Goal: Browse casually: Explore the website without a specific task or goal

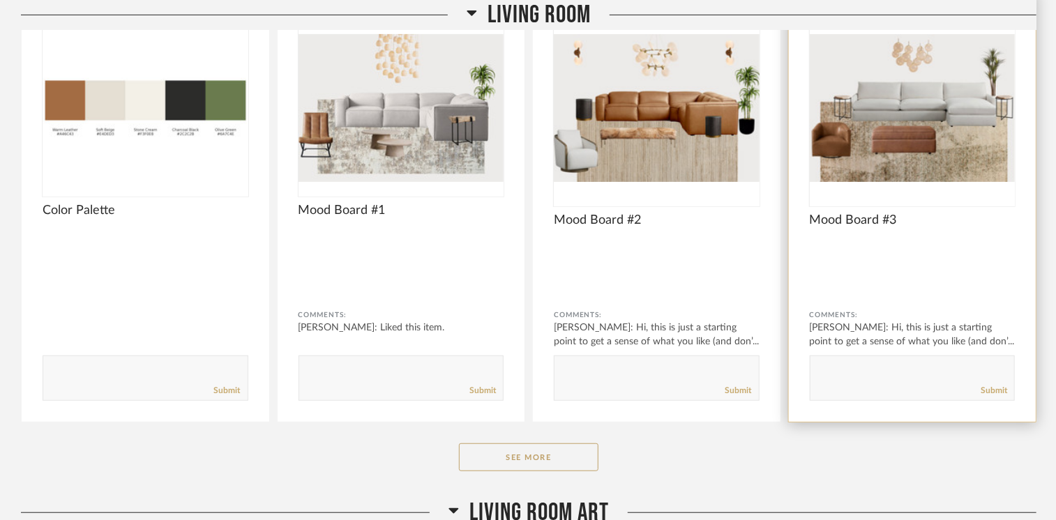
scroll to position [349, 0]
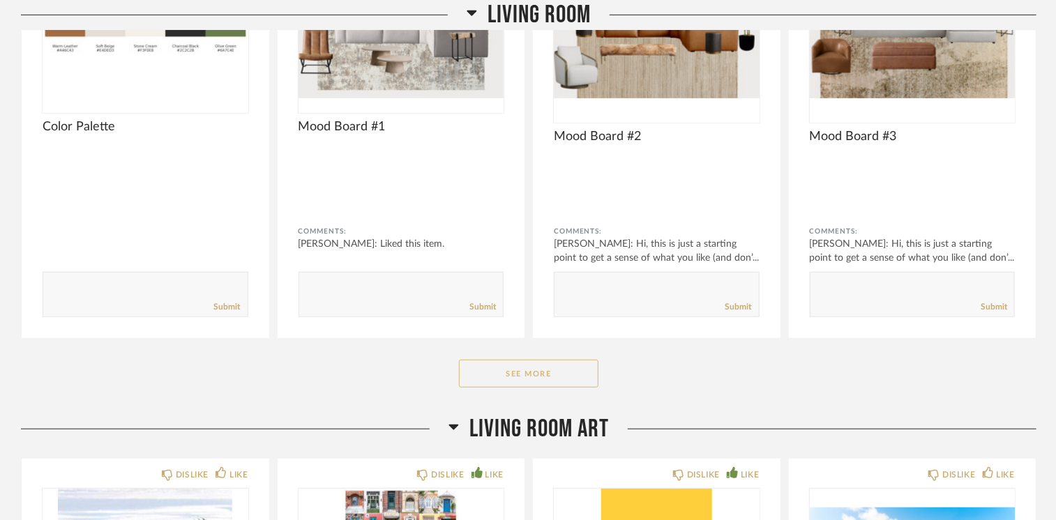
click at [522, 374] on button "See More" at bounding box center [528, 374] width 139 height 28
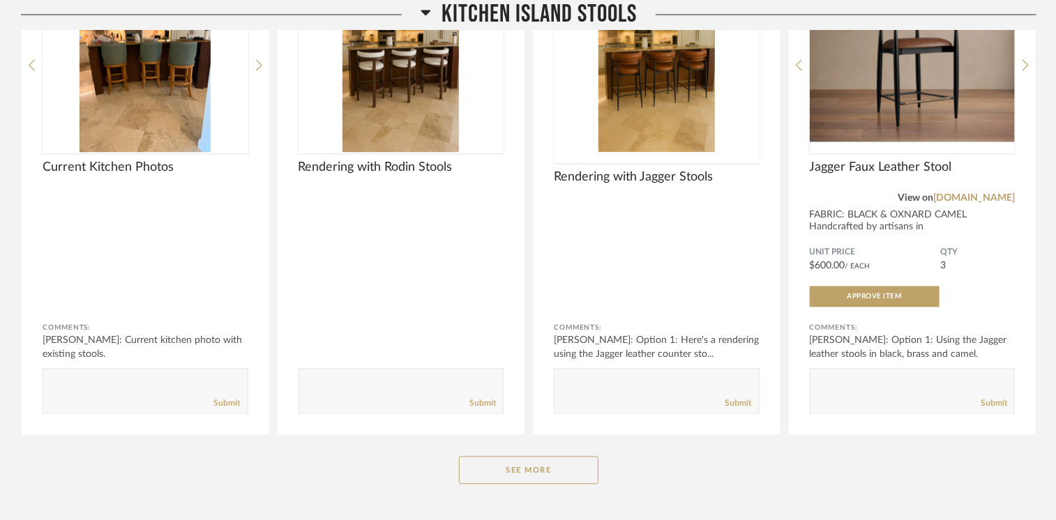
scroll to position [4069, 0]
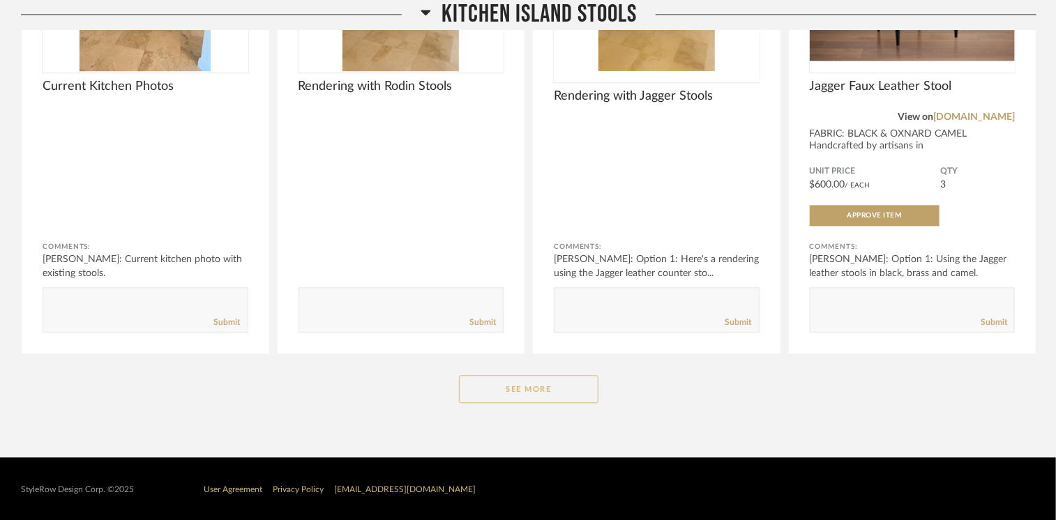
click at [558, 377] on button "See More" at bounding box center [528, 389] width 139 height 28
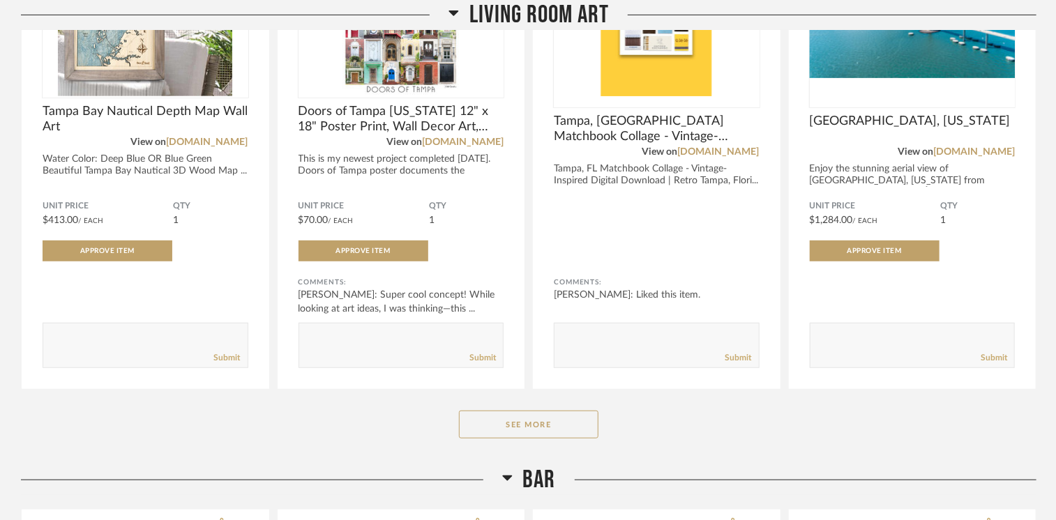
scroll to position [2762, 0]
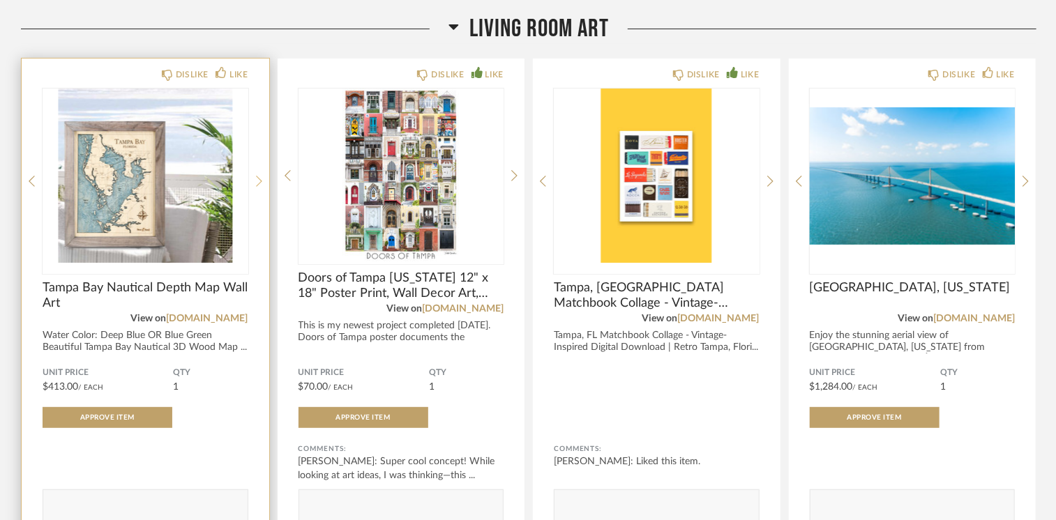
click at [259, 181] on icon at bounding box center [259, 181] width 6 height 13
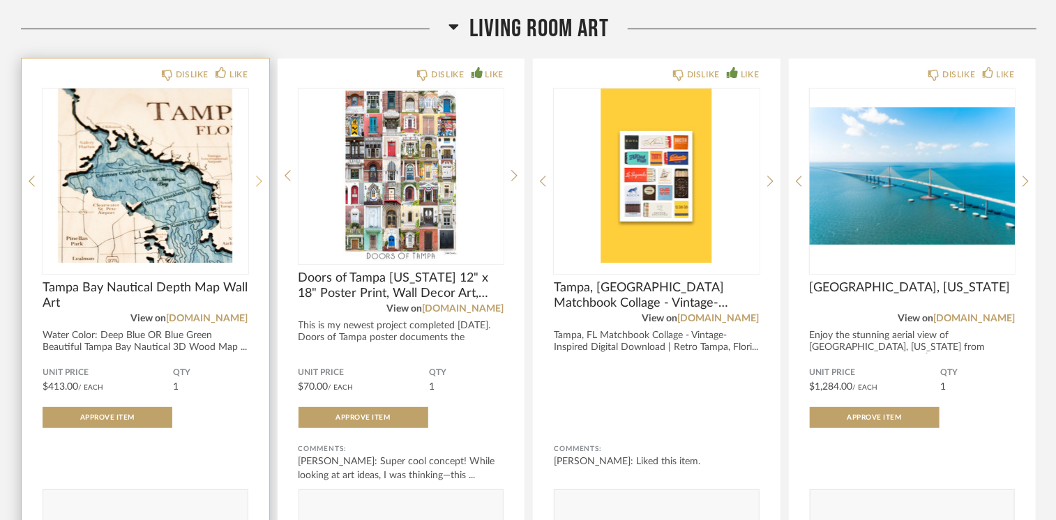
click at [259, 181] on icon at bounding box center [259, 181] width 6 height 13
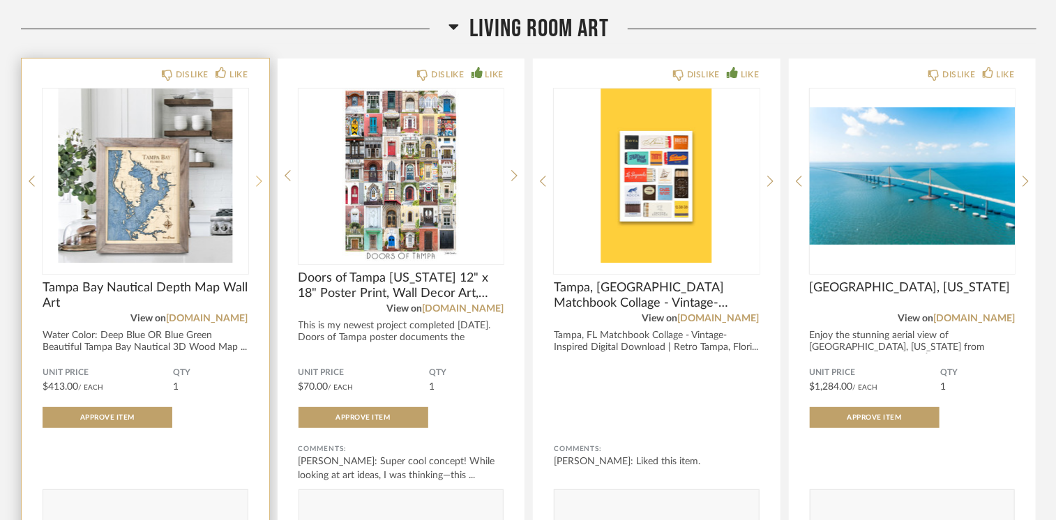
click at [259, 181] on icon at bounding box center [259, 181] width 6 height 13
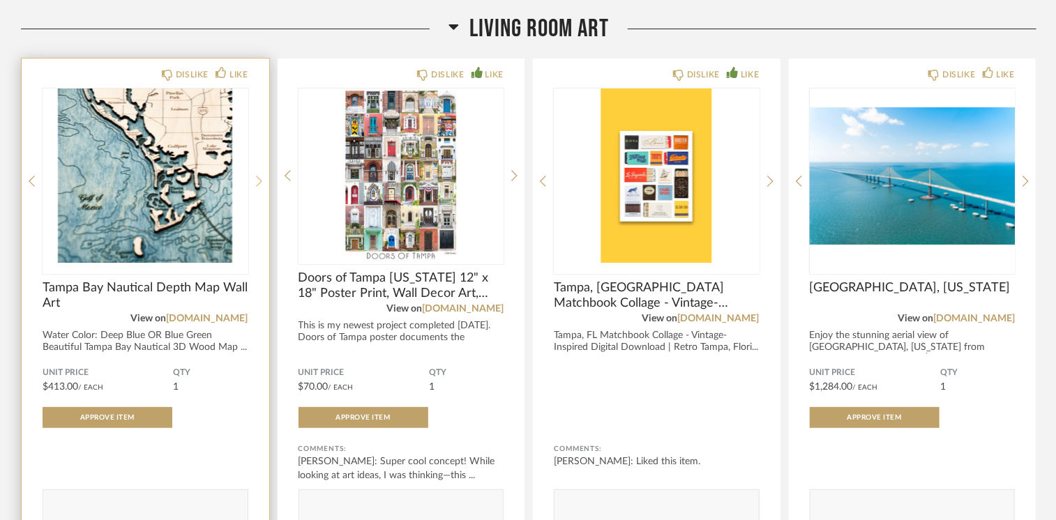
click at [259, 181] on icon at bounding box center [259, 181] width 6 height 13
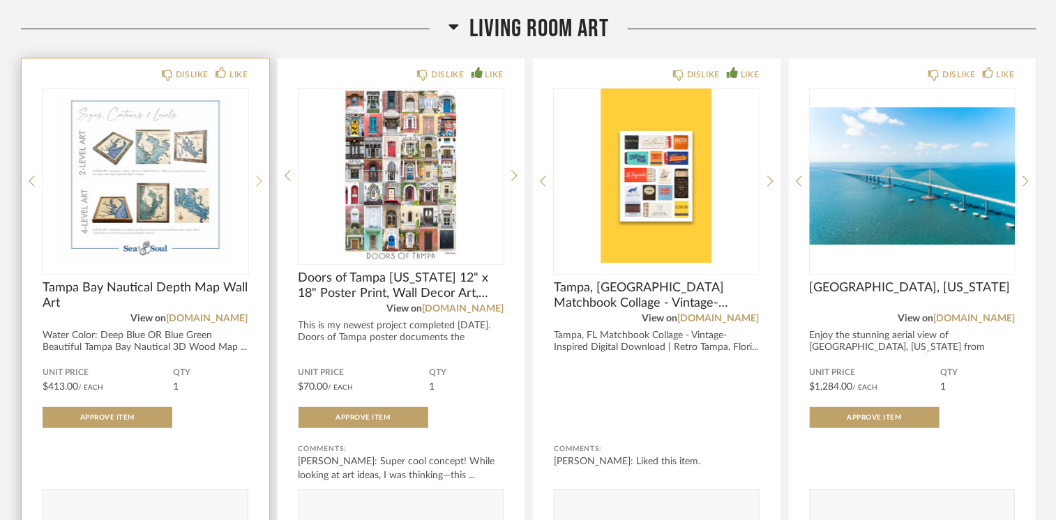
click at [259, 181] on icon at bounding box center [259, 181] width 6 height 13
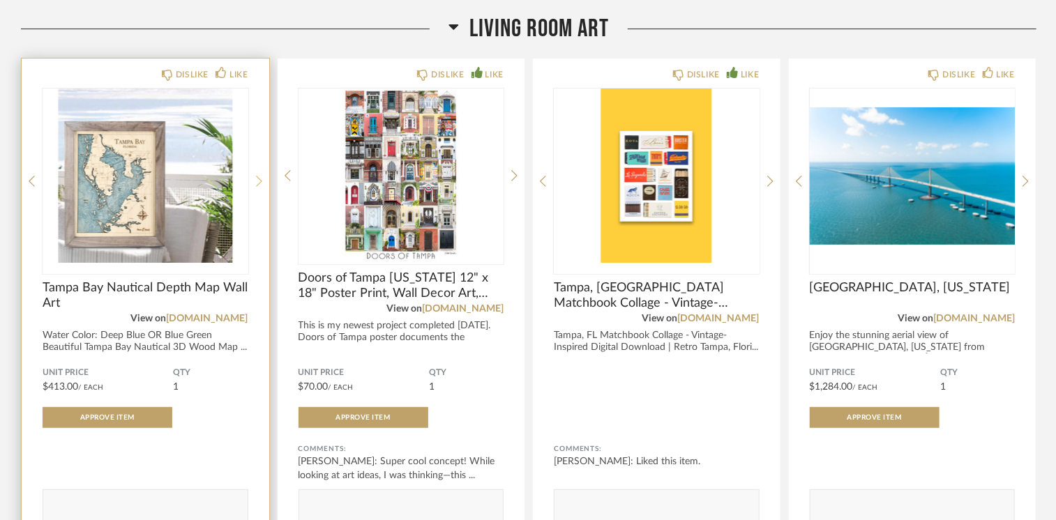
click at [259, 181] on icon at bounding box center [259, 181] width 6 height 13
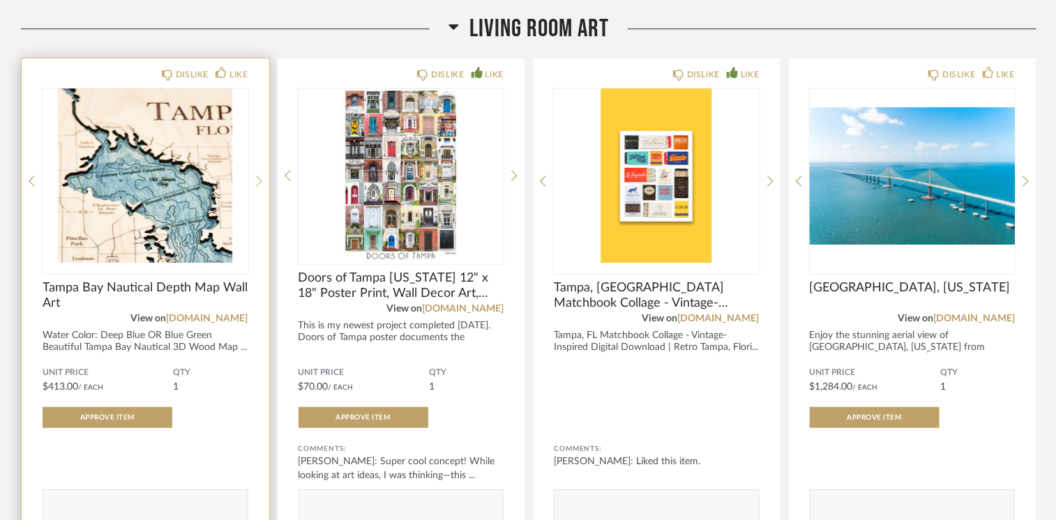
click at [259, 181] on icon at bounding box center [259, 181] width 6 height 13
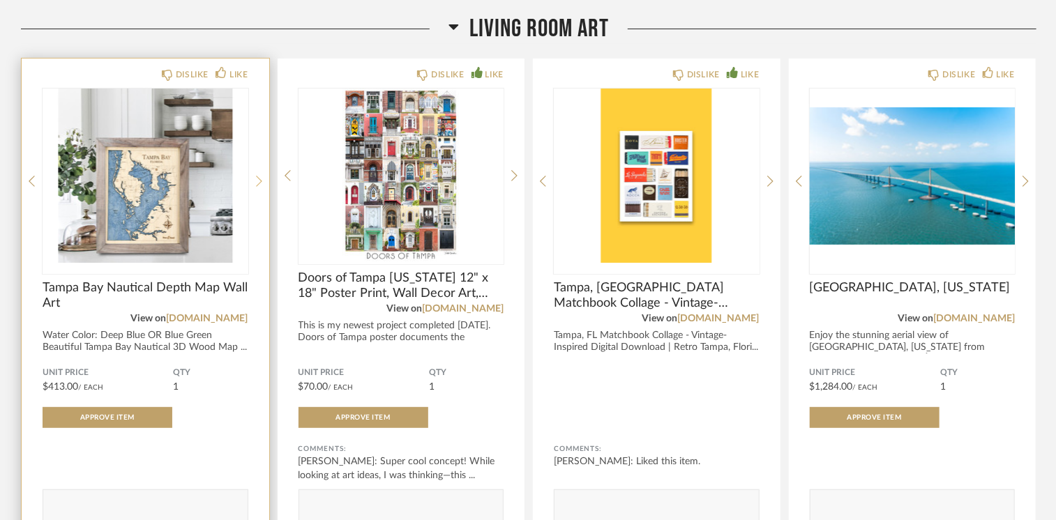
click at [259, 181] on icon at bounding box center [259, 181] width 6 height 13
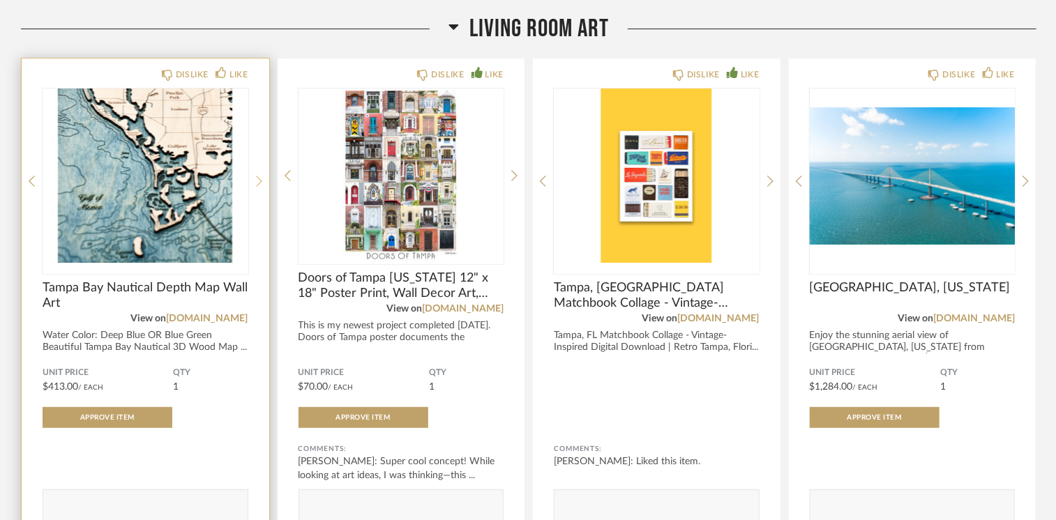
click at [259, 181] on icon at bounding box center [259, 181] width 6 height 13
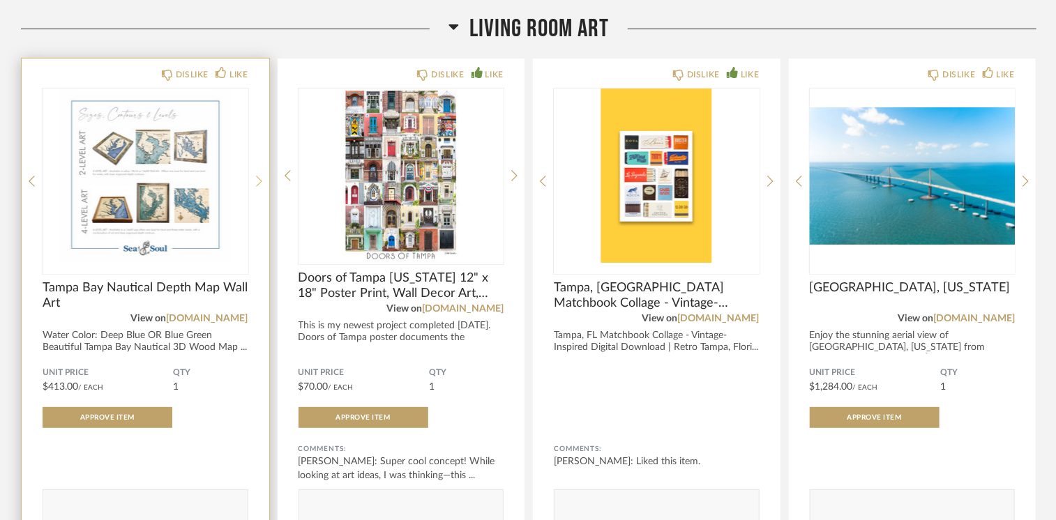
click at [259, 181] on icon at bounding box center [259, 181] width 6 height 13
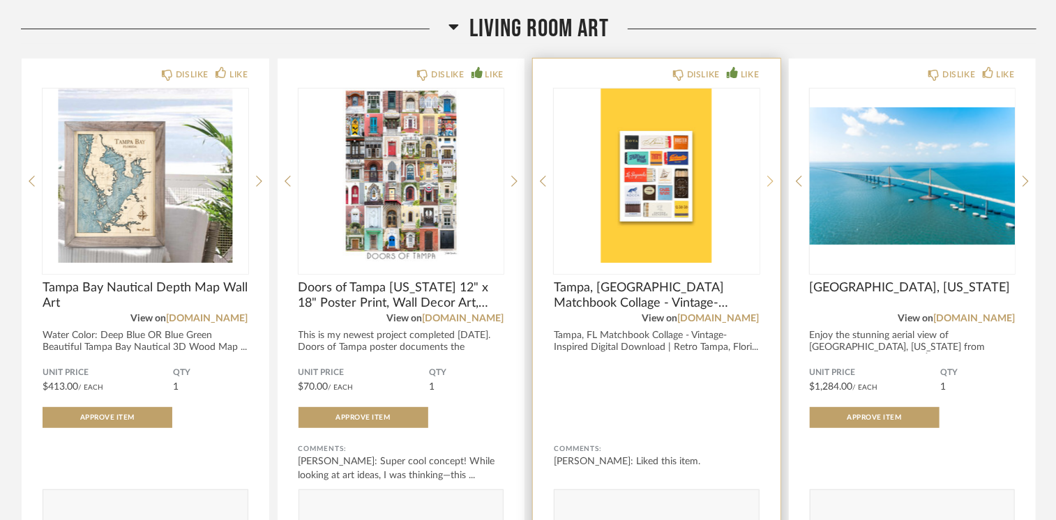
click at [771, 180] on icon at bounding box center [770, 181] width 6 height 13
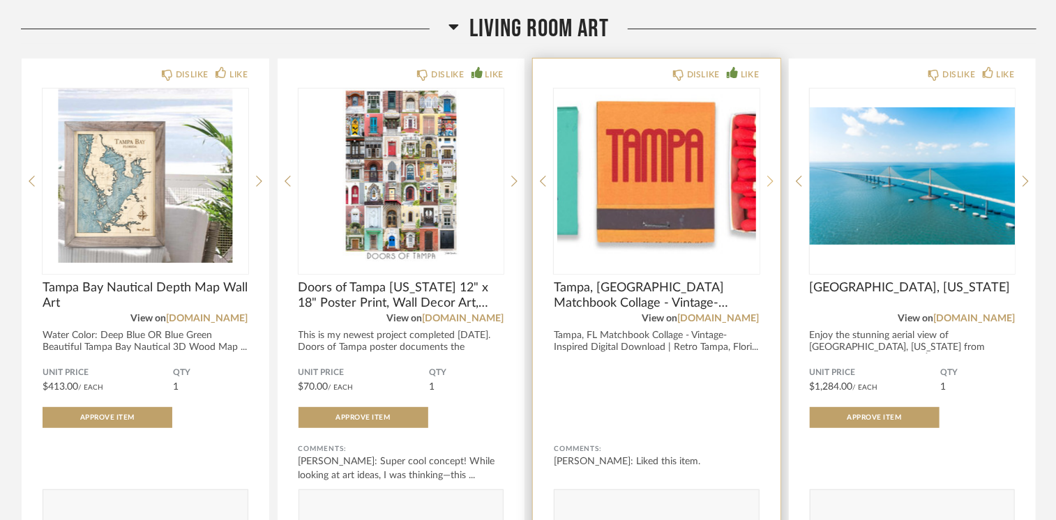
click at [771, 180] on icon at bounding box center [770, 181] width 6 height 13
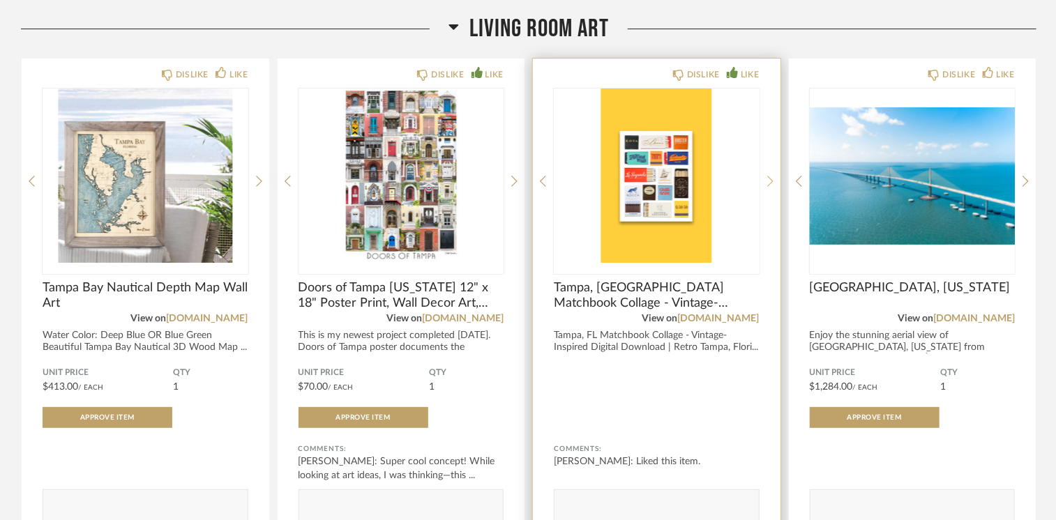
click at [771, 180] on icon at bounding box center [770, 181] width 6 height 13
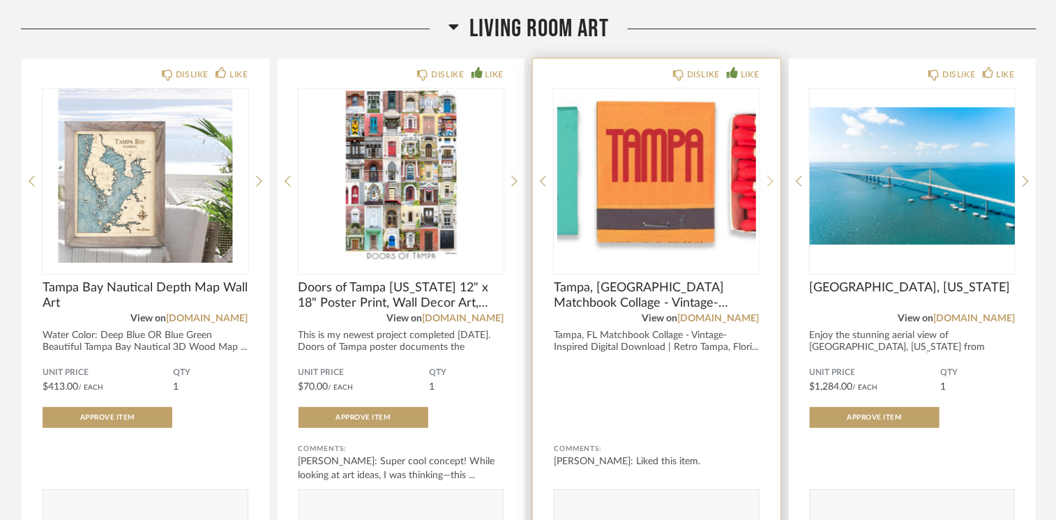
click at [771, 180] on icon at bounding box center [770, 181] width 6 height 13
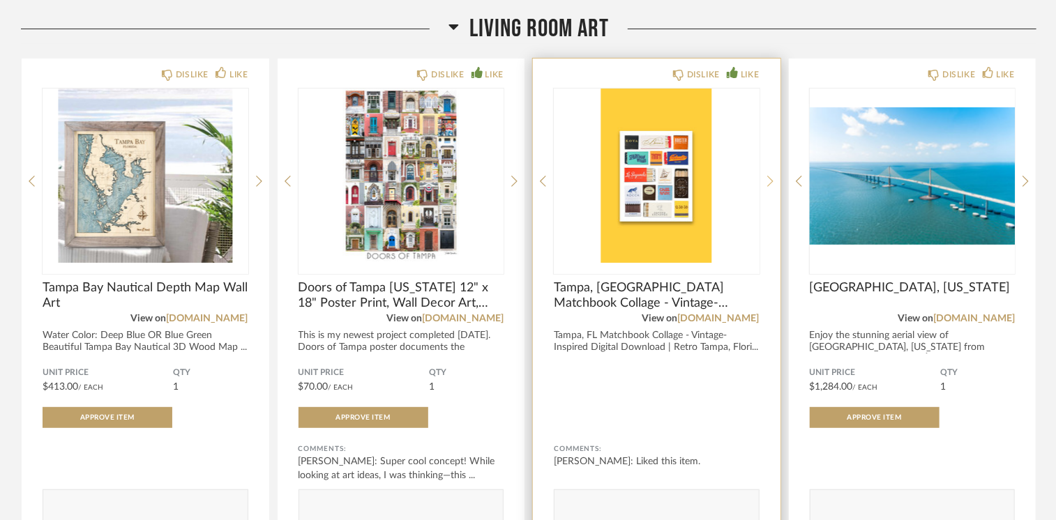
click at [771, 180] on icon at bounding box center [770, 181] width 6 height 13
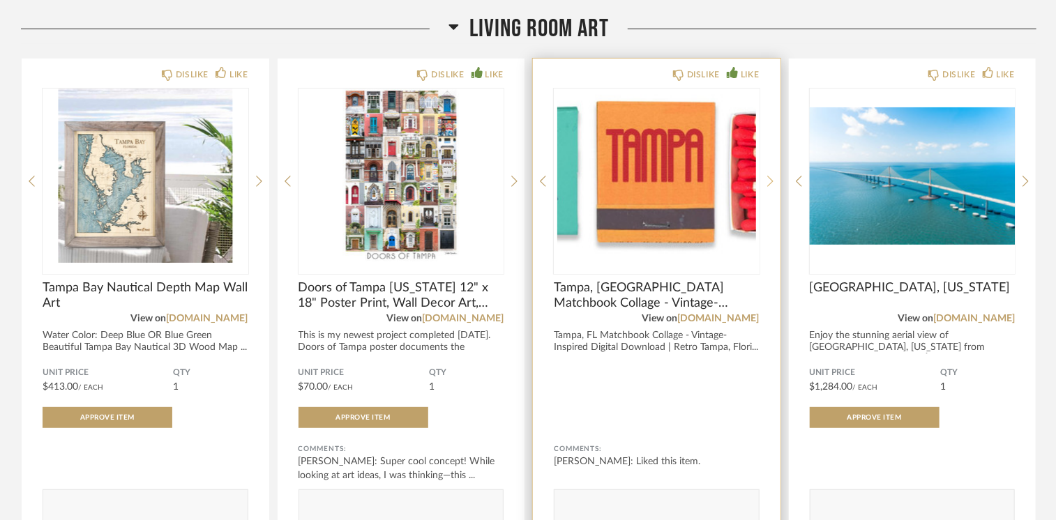
click at [771, 180] on icon at bounding box center [770, 181] width 6 height 13
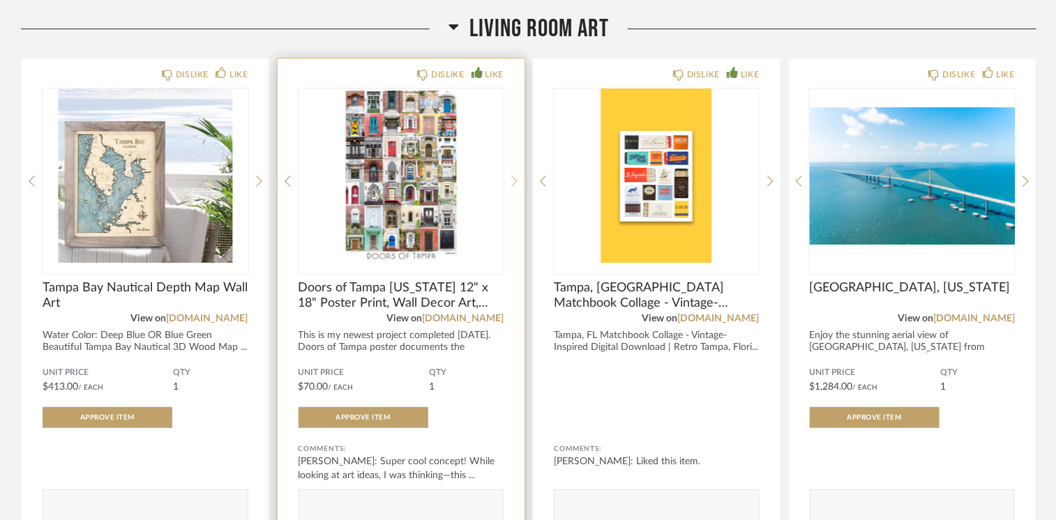
click at [516, 181] on icon at bounding box center [514, 181] width 6 height 11
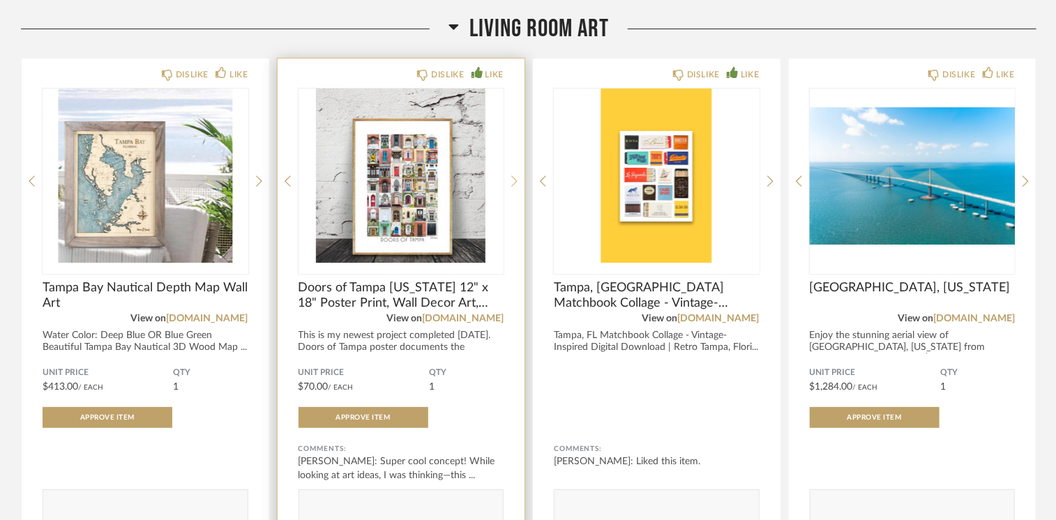
click at [516, 181] on icon at bounding box center [514, 181] width 6 height 11
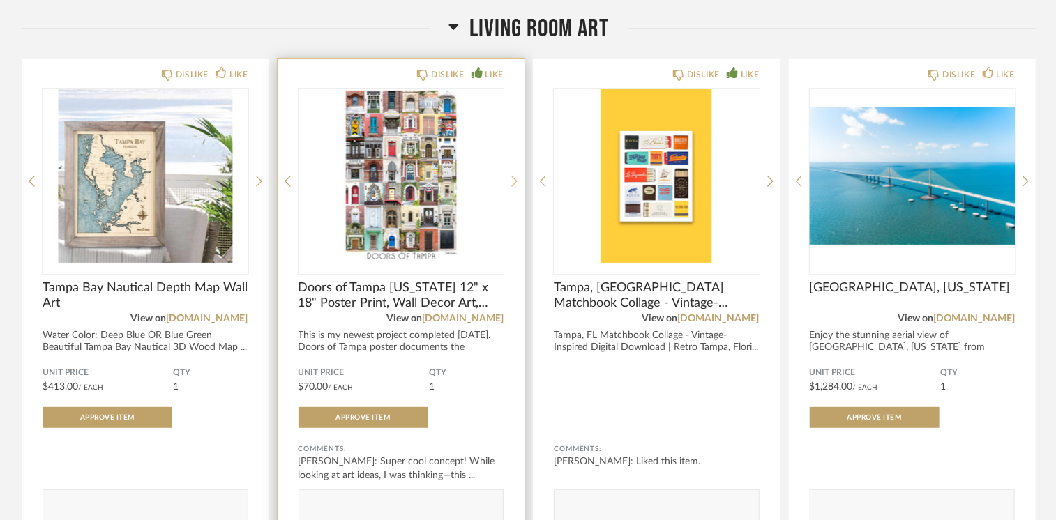
click at [516, 181] on icon at bounding box center [514, 181] width 6 height 11
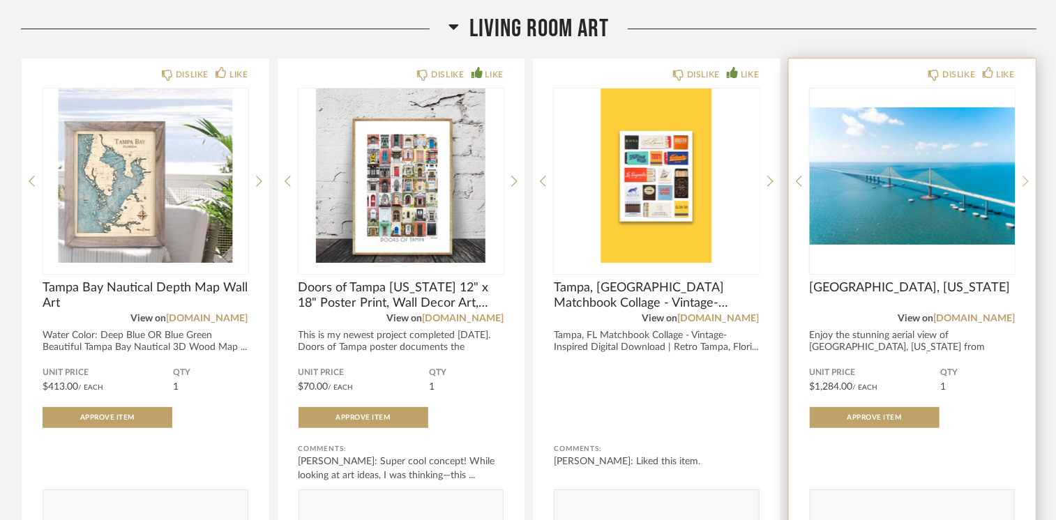
click at [1028, 179] on icon at bounding box center [1025, 181] width 6 height 13
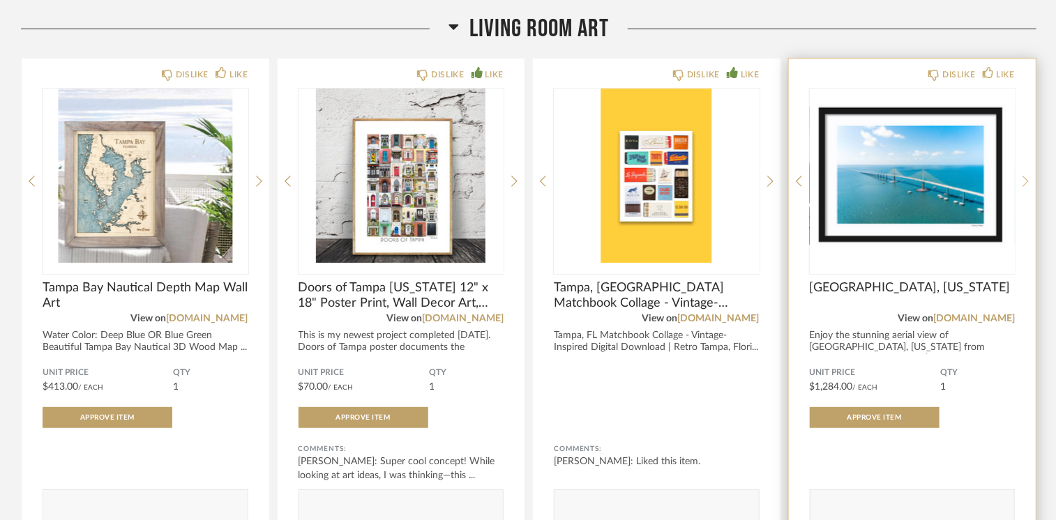
click at [1028, 179] on icon at bounding box center [1025, 181] width 6 height 13
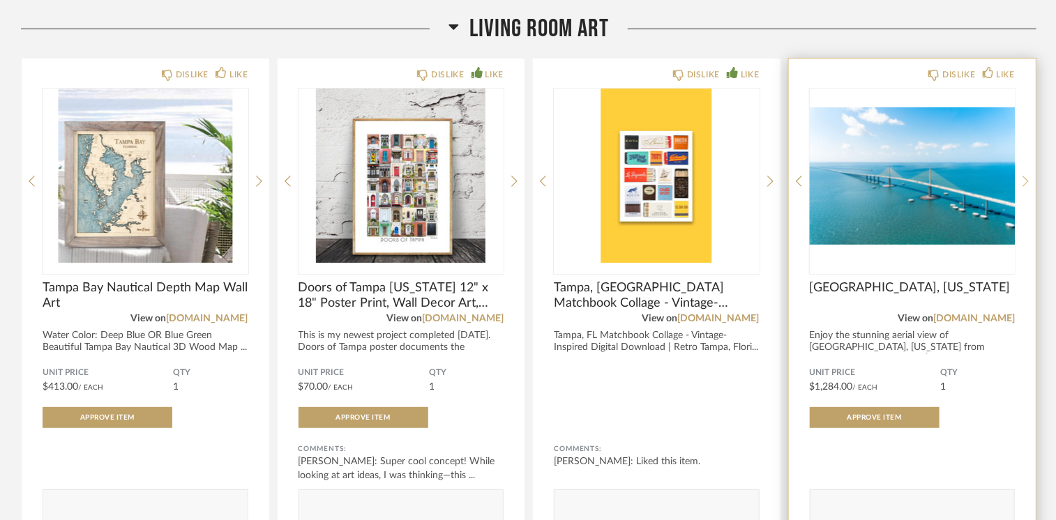
click at [1028, 179] on icon at bounding box center [1025, 181] width 6 height 13
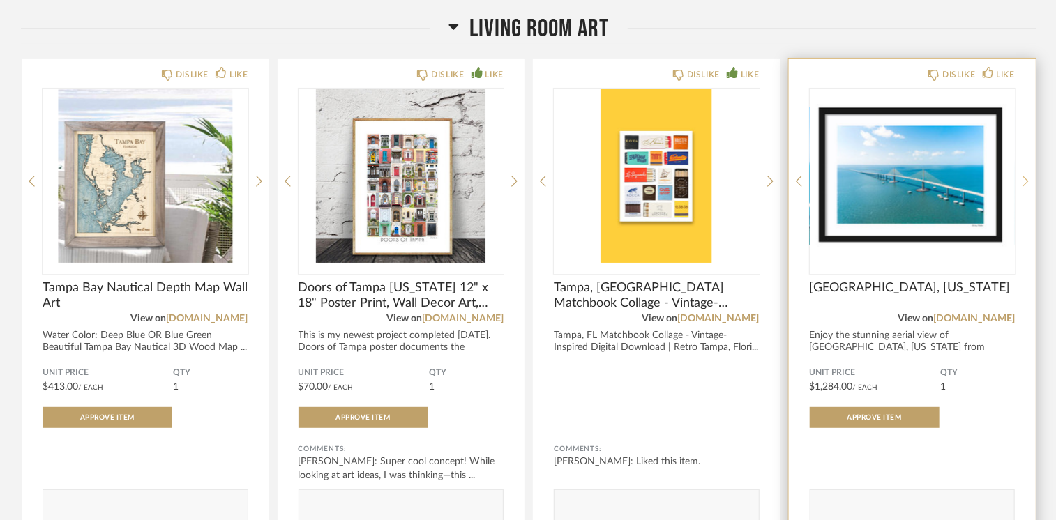
click at [1028, 179] on icon at bounding box center [1025, 181] width 6 height 13
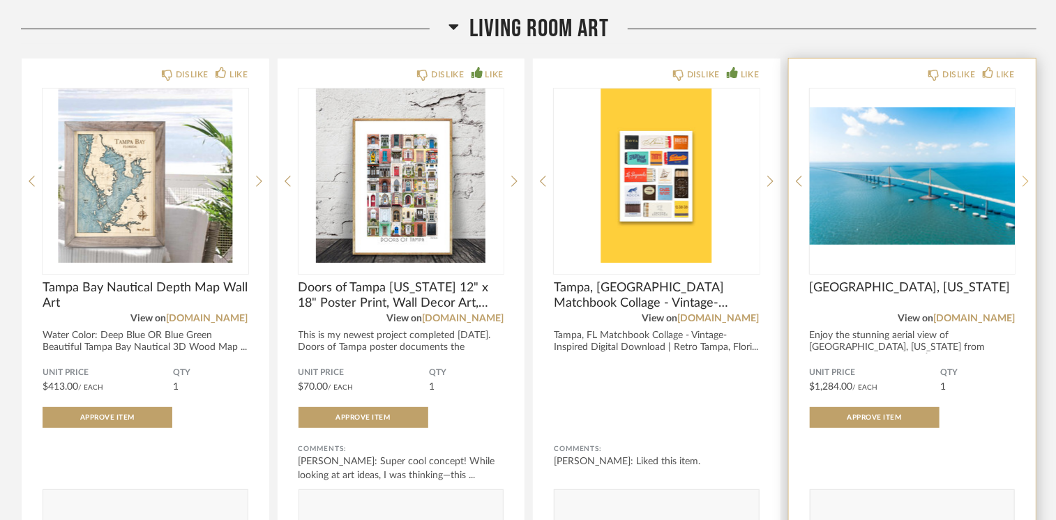
click at [1028, 179] on icon at bounding box center [1025, 181] width 6 height 13
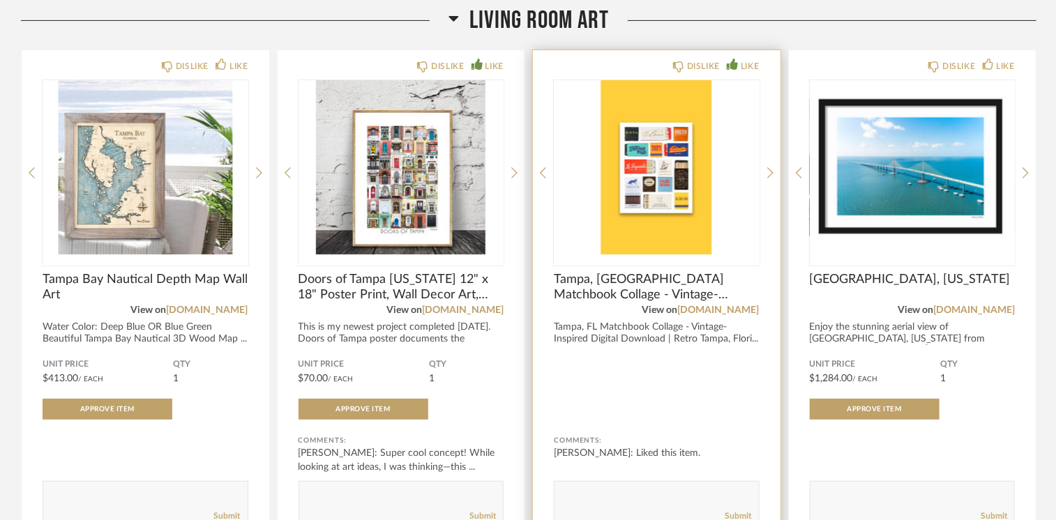
scroll to position [2692, 0]
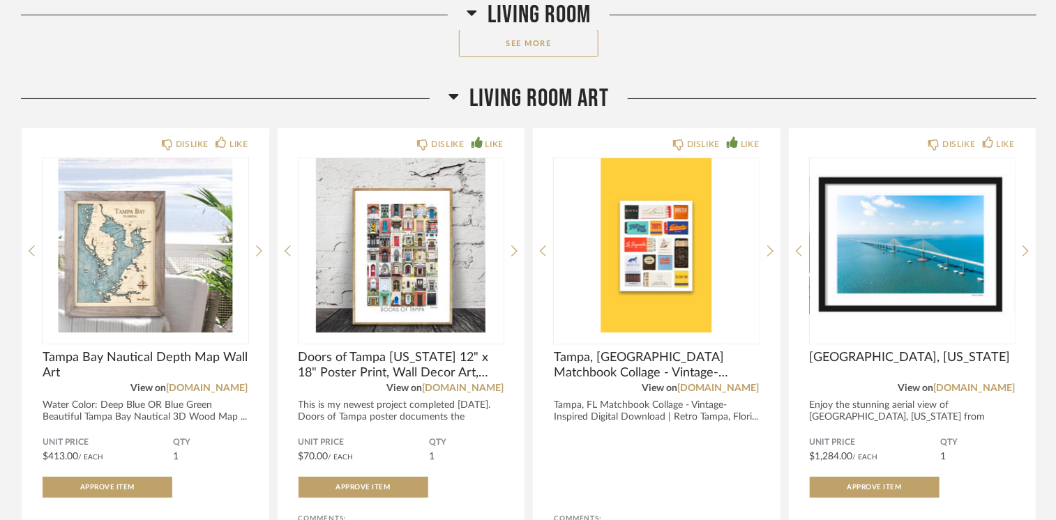
click at [453, 96] on icon at bounding box center [454, 97] width 10 height 6
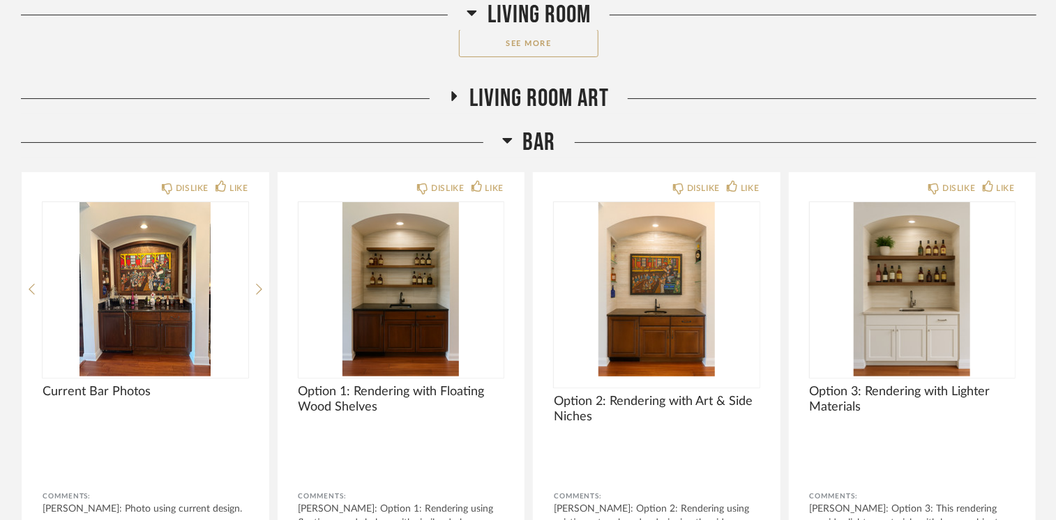
click at [455, 99] on icon at bounding box center [454, 96] width 17 height 10
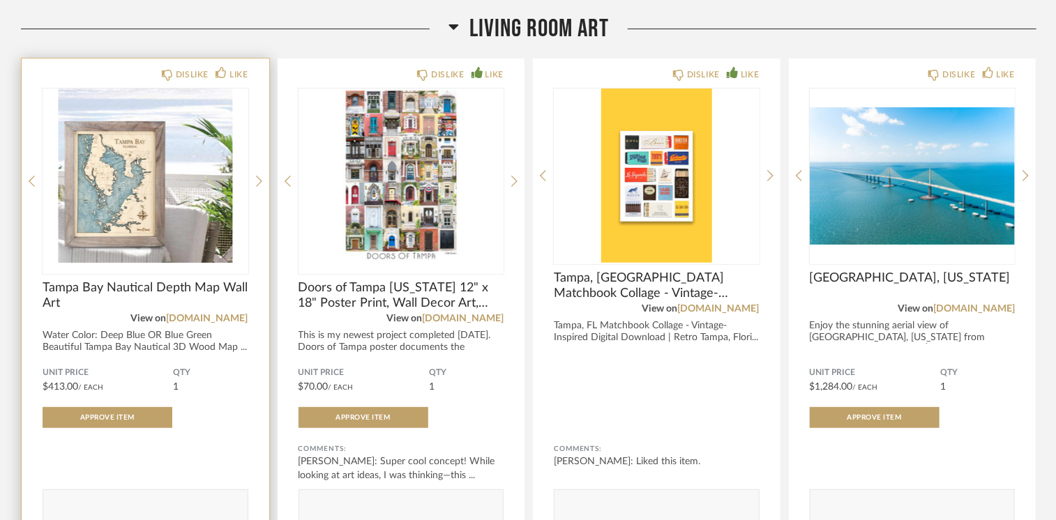
scroll to position [2971, 0]
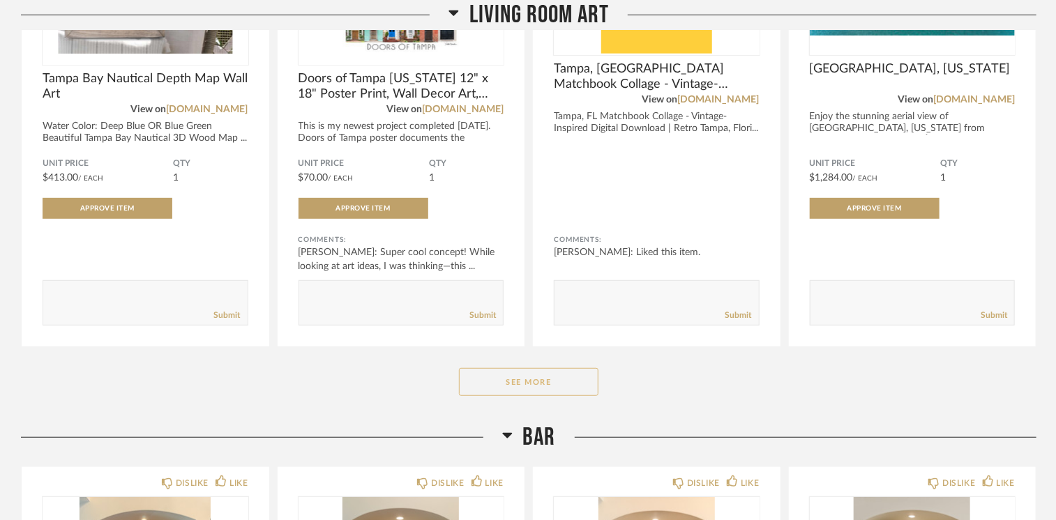
click at [558, 384] on button "See More" at bounding box center [528, 382] width 139 height 28
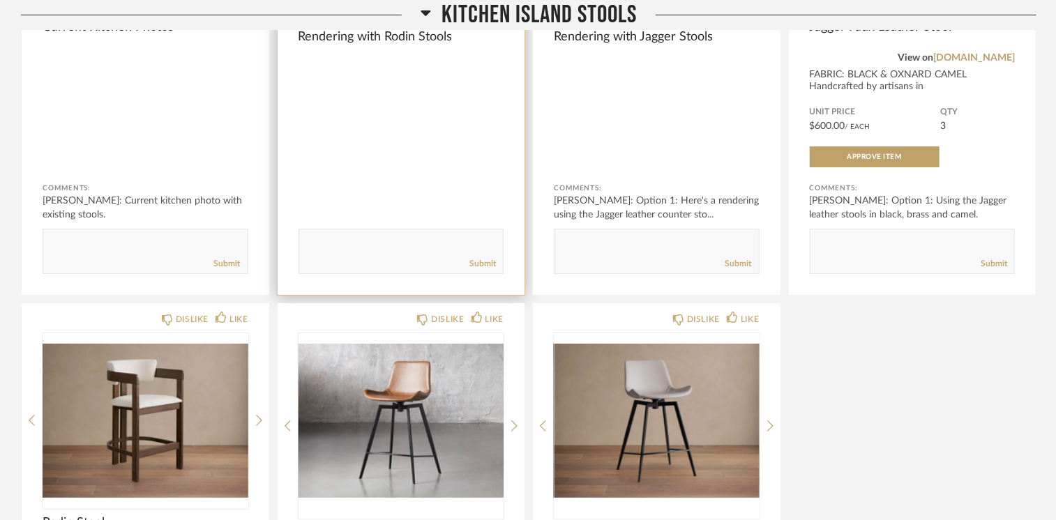
scroll to position [5272, 0]
